Goal: Task Accomplishment & Management: Manage account settings

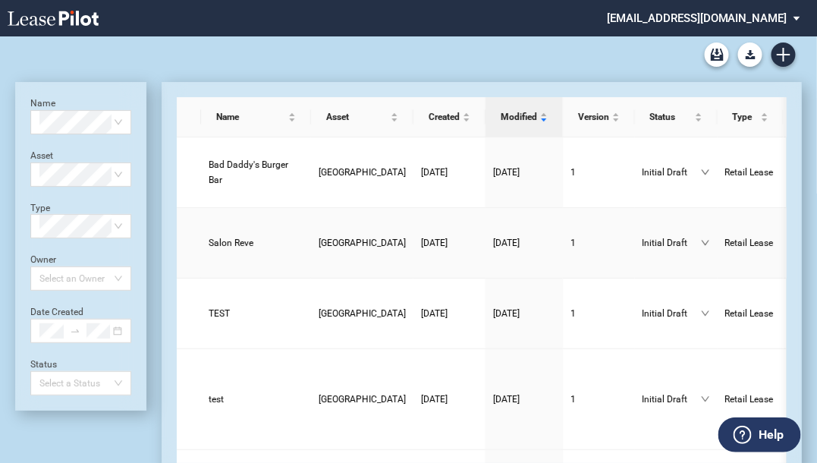
click at [319, 237] on span "[GEOGRAPHIC_DATA]" at bounding box center [362, 242] width 87 height 11
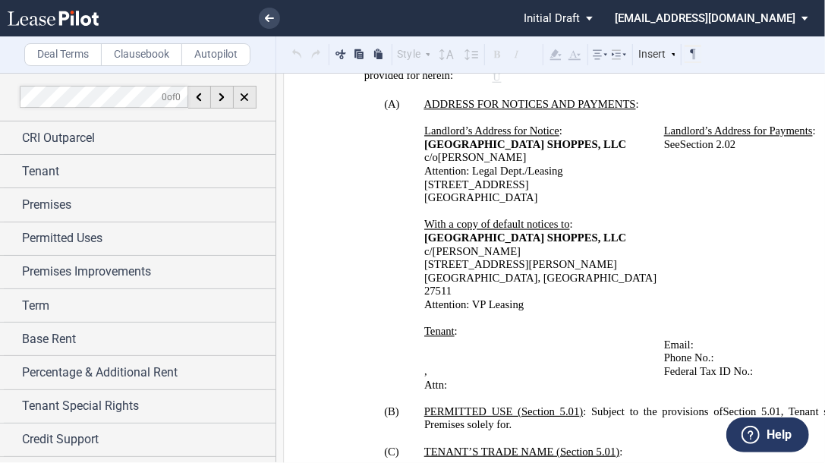
scroll to position [910, 0]
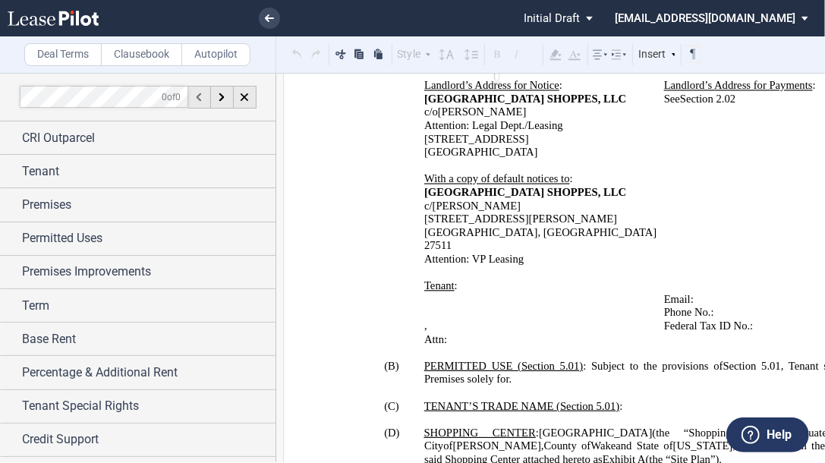
drag, startPoint x: 173, startPoint y: 123, endPoint x: 204, endPoint y: 100, distance: 38.5
click at [173, 123] on div "CRI Outparcel" at bounding box center [137, 137] width 275 height 33
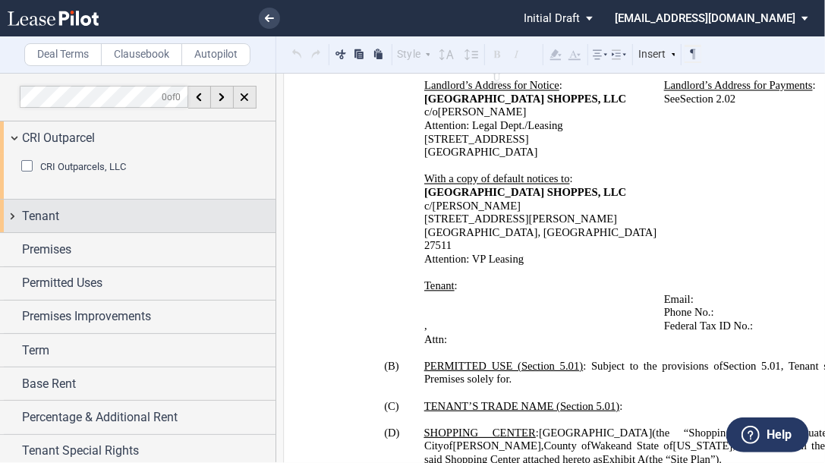
click at [81, 220] on div "Tenant" at bounding box center [148, 216] width 253 height 18
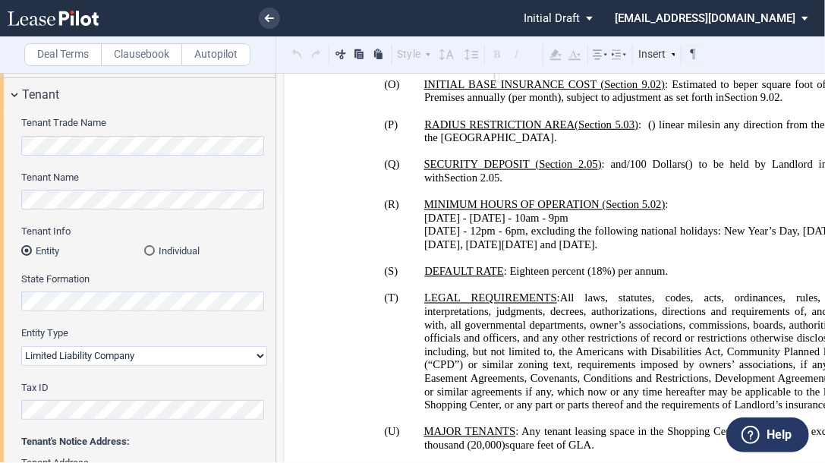
scroll to position [2003, 0]
